Goal: Task Accomplishment & Management: Manage account settings

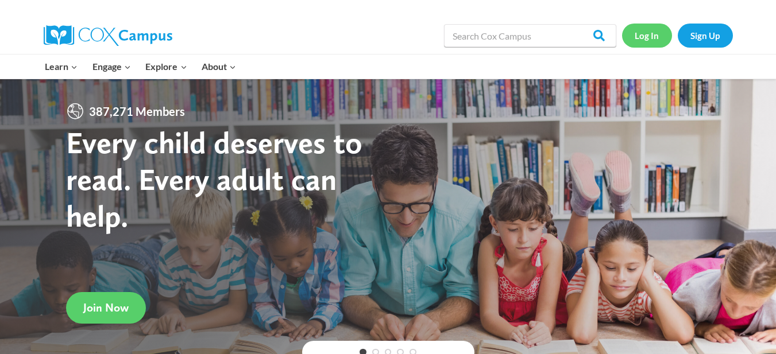
click at [656, 34] on link "Log In" at bounding box center [647, 36] width 50 height 24
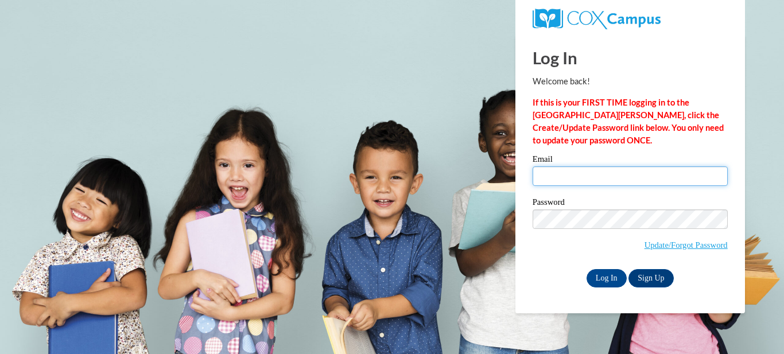
click at [563, 176] on input "Email" at bounding box center [630, 176] width 195 height 20
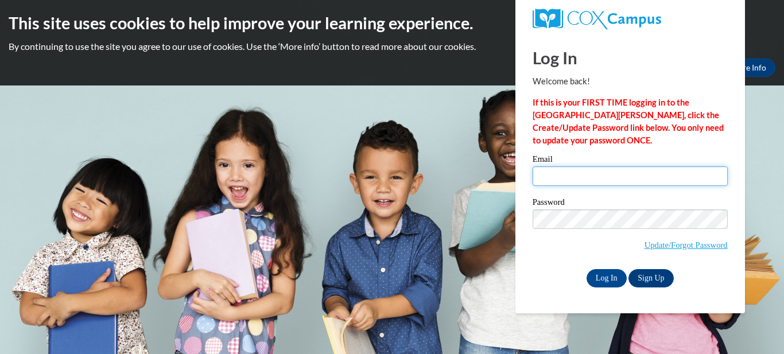
type input "wmontei1@my.westga.edu"
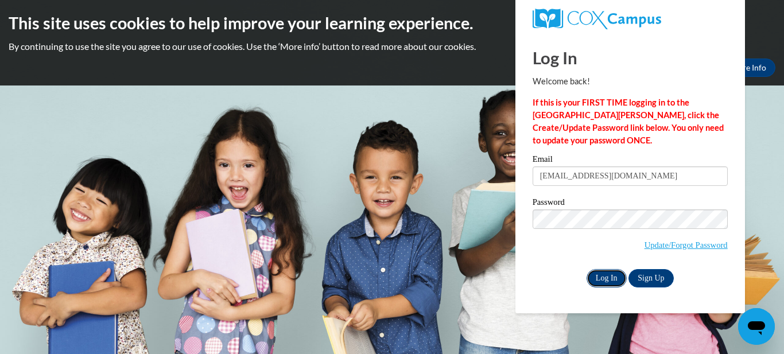
click at [601, 278] on input "Log In" at bounding box center [607, 278] width 40 height 18
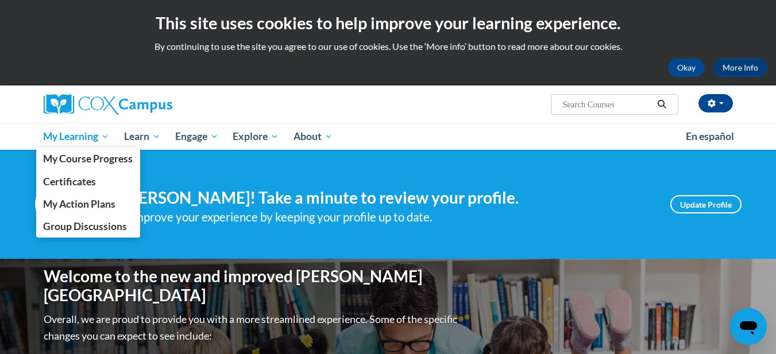
click at [79, 142] on span "My Learning" at bounding box center [76, 137] width 66 height 14
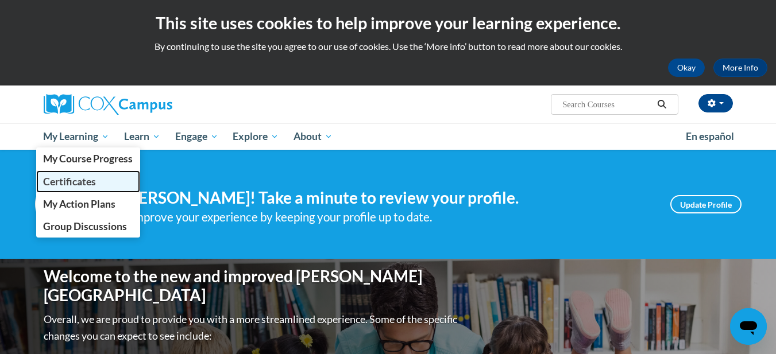
click at [82, 173] on link "Certificates" at bounding box center [88, 181] width 104 height 22
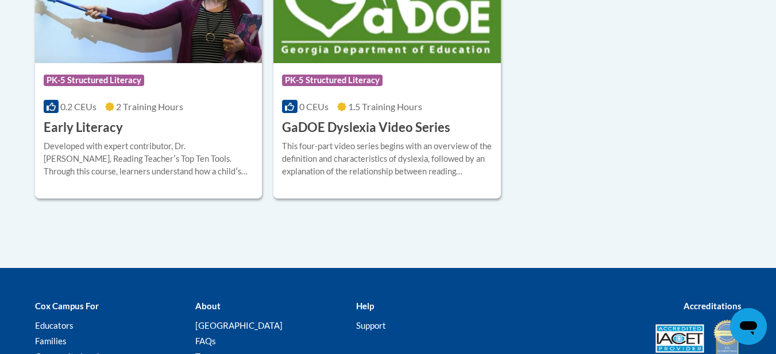
scroll to position [416, 0]
